Goal: Information Seeking & Learning: Find specific fact

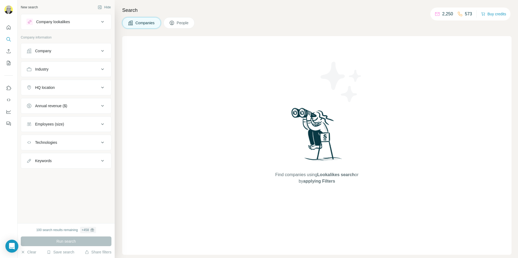
click at [80, 20] on div "Company lookalikes" at bounding box center [62, 22] width 73 height 6
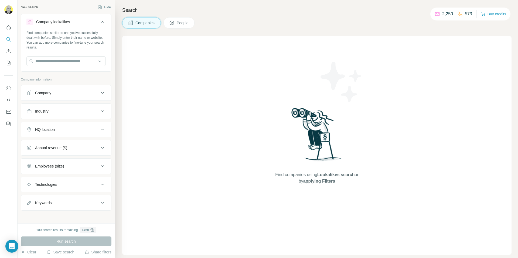
click at [102, 20] on icon at bounding box center [102, 22] width 6 height 6
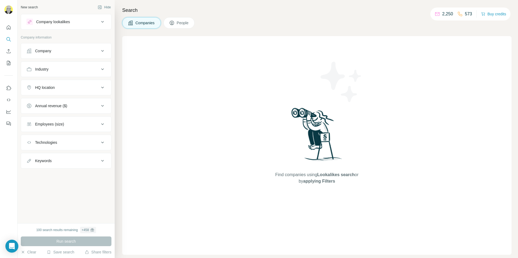
click at [75, 6] on div "New search Hide" at bounding box center [66, 7] width 91 height 8
click at [72, 8] on div "New search Hide" at bounding box center [66, 7] width 91 height 8
click at [76, 7] on div "New search Hide" at bounding box center [66, 7] width 91 height 8
click at [73, 9] on div "New search Hide" at bounding box center [66, 7] width 91 height 8
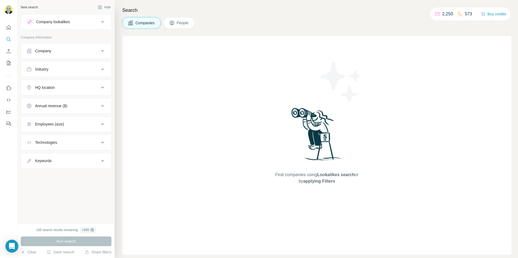
click at [77, 70] on div "Industry" at bounding box center [62, 69] width 73 height 5
click at [71, 83] on input at bounding box center [63, 83] width 67 height 6
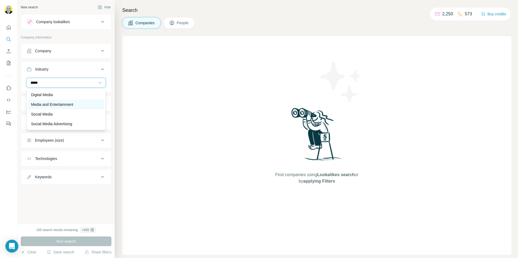
type input "*****"
click at [65, 105] on p "Media and Entertainment" at bounding box center [52, 104] width 42 height 5
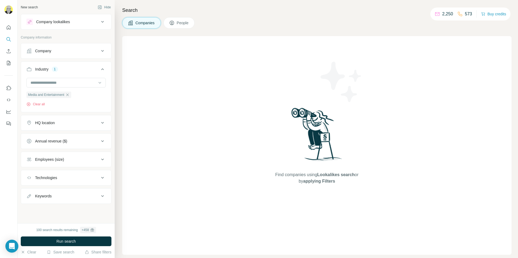
click at [63, 124] on div "HQ location" at bounding box center [62, 122] width 73 height 5
click at [58, 136] on input "text" at bounding box center [65, 137] width 79 height 10
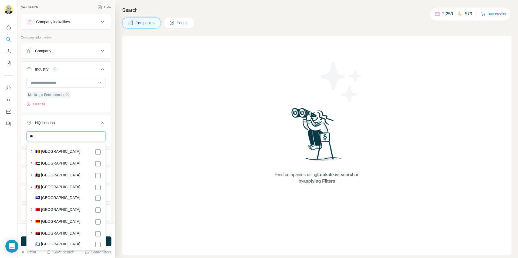
type input "*"
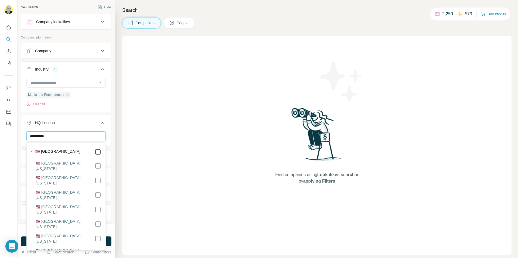
type input "**********"
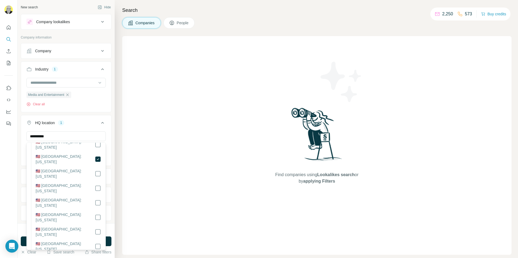
scroll to position [83, 0]
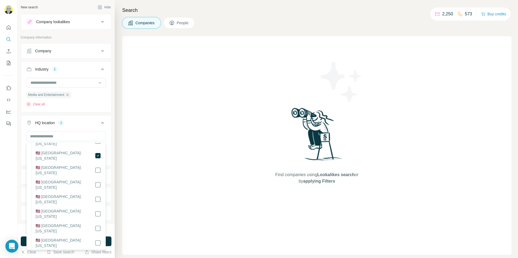
click at [113, 120] on div "New search Hide Company lookalikes Company information Company Industry 1 Media…" at bounding box center [66, 111] width 97 height 223
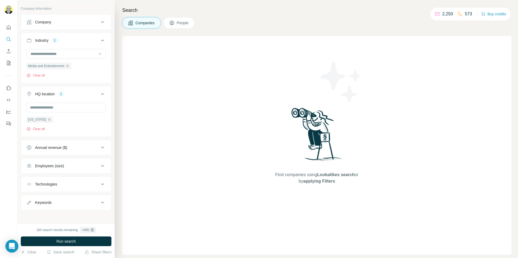
scroll to position [28, 0]
click at [89, 167] on div "Employees (size)" at bounding box center [62, 166] width 73 height 5
click at [30, 199] on icon at bounding box center [29, 198] width 6 height 6
click at [112, 175] on div "New search Hide Company lookalikes Company information Company Industry 1 Media…" at bounding box center [66, 111] width 97 height 223
click at [18, 163] on div "New search Hide Company lookalikes Company information Company Industry 1 Media…" at bounding box center [66, 111] width 97 height 223
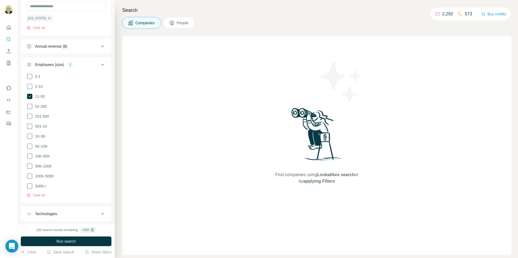
scroll to position [161, 0]
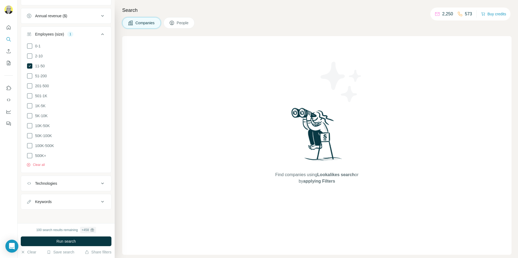
click at [78, 200] on div "Keywords" at bounding box center [62, 201] width 73 height 5
click at [63, 215] on input "text" at bounding box center [60, 216] width 68 height 10
type input "*"
click at [19, 221] on div "New search Hide Company lookalikes Company information Company Industry 1 Media…" at bounding box center [66, 111] width 97 height 223
click at [62, 240] on span "Run search" at bounding box center [65, 241] width 19 height 5
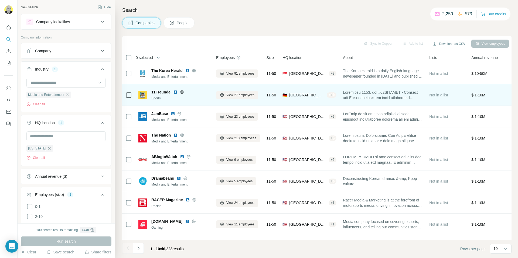
scroll to position [0, 0]
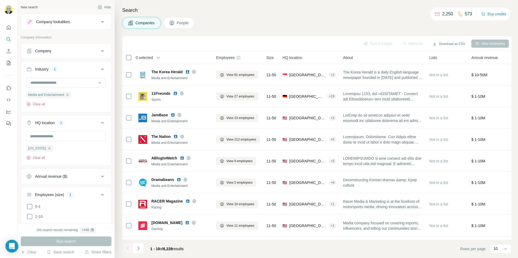
click at [99, 54] on button "Company" at bounding box center [66, 50] width 90 height 13
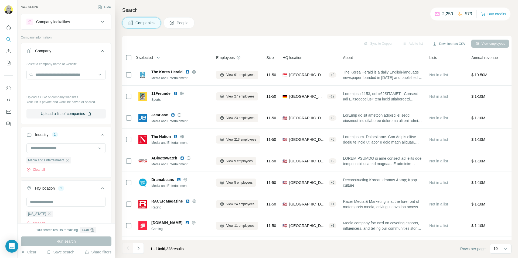
click at [99, 54] on button "Company" at bounding box center [66, 51] width 90 height 15
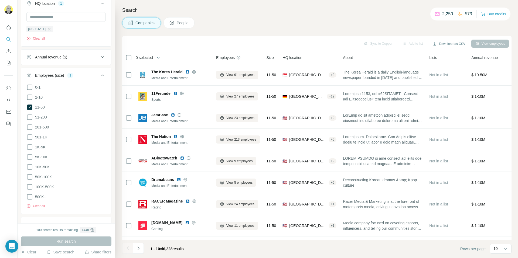
scroll to position [119, 0]
click at [29, 177] on icon at bounding box center [29, 177] width 6 height 6
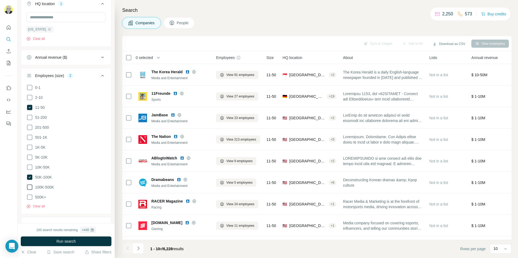
click at [29, 186] on icon at bounding box center [29, 187] width 6 height 6
click at [29, 196] on icon at bounding box center [29, 197] width 6 height 6
click at [29, 106] on icon at bounding box center [29, 107] width 5 height 5
click at [67, 239] on span "Run search" at bounding box center [65, 241] width 19 height 5
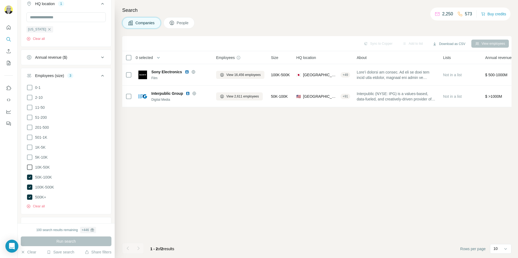
click at [30, 167] on icon at bounding box center [29, 167] width 6 height 6
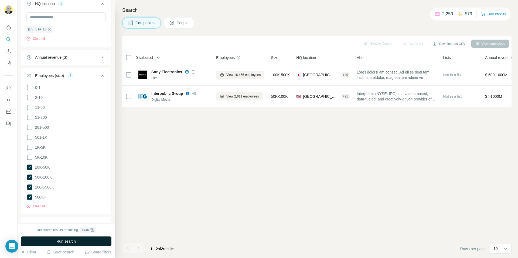
click at [66, 242] on span "Run search" at bounding box center [65, 241] width 19 height 5
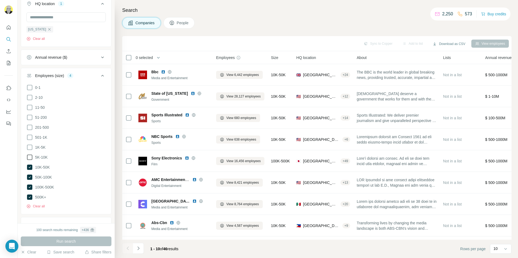
click at [28, 157] on icon at bounding box center [29, 157] width 6 height 6
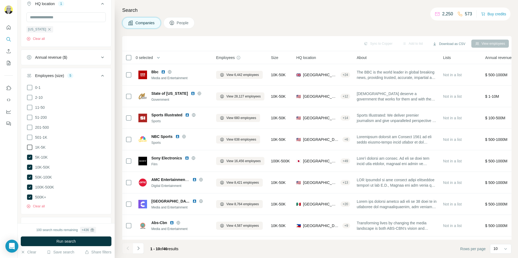
click at [29, 146] on icon at bounding box center [29, 147] width 6 height 6
click at [63, 242] on span "Run search" at bounding box center [65, 241] width 19 height 5
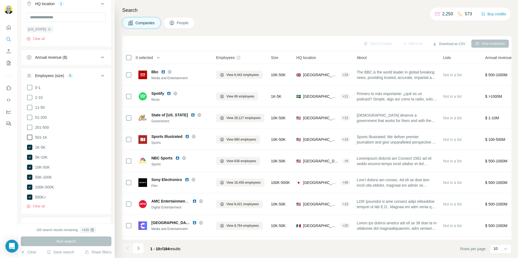
click at [30, 138] on icon at bounding box center [29, 137] width 6 height 6
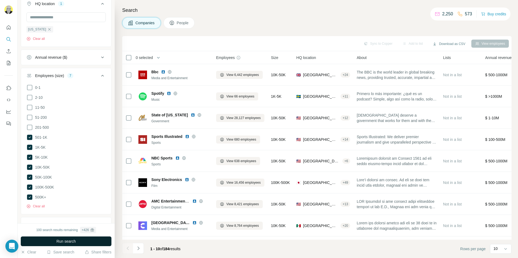
click at [65, 242] on span "Run search" at bounding box center [65, 241] width 19 height 5
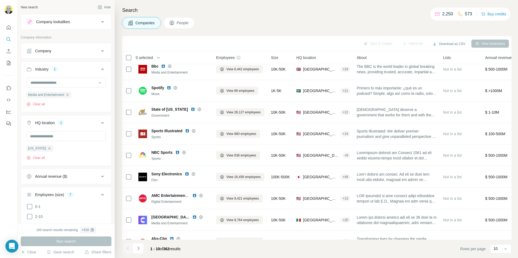
click at [89, 55] on button "Company" at bounding box center [66, 50] width 90 height 13
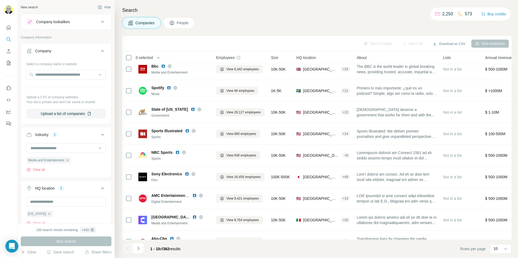
click at [89, 55] on button "Company" at bounding box center [66, 51] width 90 height 15
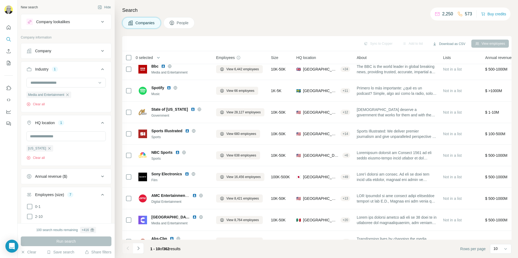
click at [181, 23] on span "People" at bounding box center [183, 22] width 12 height 5
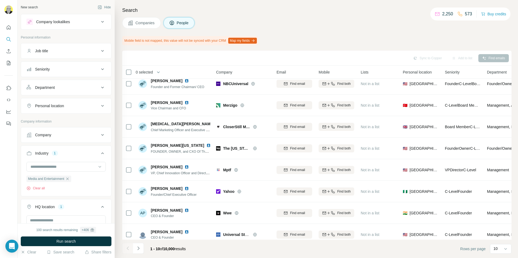
click at [215, 27] on div "Companies People" at bounding box center [316, 22] width 389 height 11
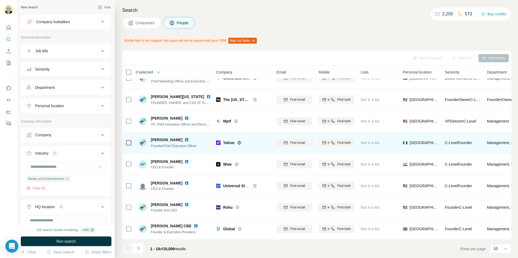
scroll to position [54, 0]
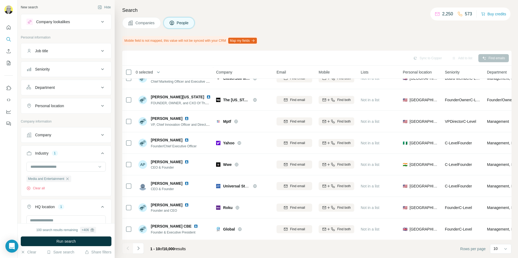
click at [143, 23] on span "Companies" at bounding box center [145, 22] width 20 height 5
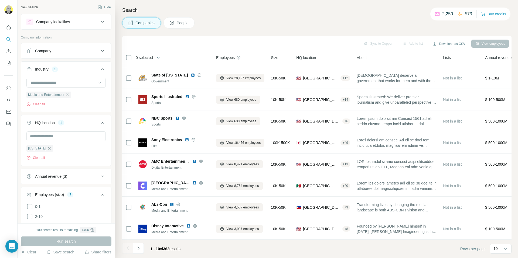
scroll to position [40, 0]
click at [483, 43] on button "View employees" at bounding box center [489, 44] width 37 height 8
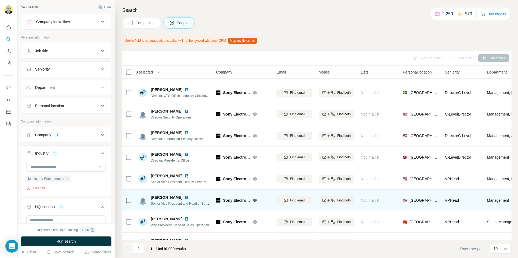
scroll to position [54, 0]
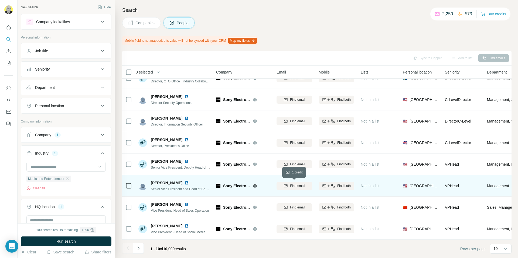
click at [291, 187] on span "Find email" at bounding box center [297, 186] width 15 height 5
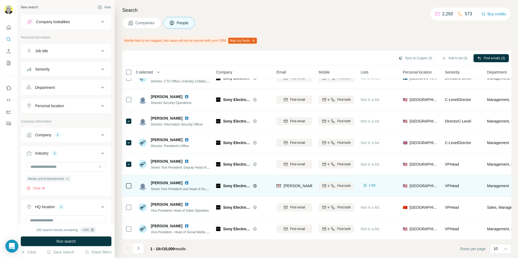
click at [379, 36] on div "Mobile field is not mapped, this value will not be synced with your CRM Map my …" at bounding box center [316, 40] width 389 height 9
click at [297, 34] on div "Search Companies People Mobile field is not mapped, this value will not be sync…" at bounding box center [316, 129] width 403 height 258
click at [329, 14] on h4 "Search" at bounding box center [316, 10] width 389 height 8
